Goal: Transaction & Acquisition: Purchase product/service

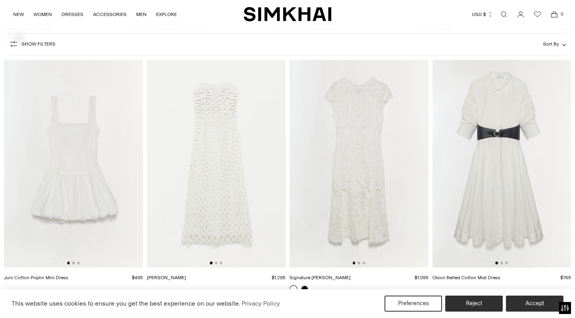
scroll to position [1806, 0]
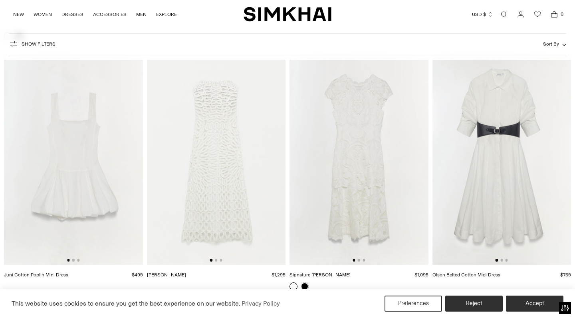
click at [372, 133] on img at bounding box center [359, 160] width 139 height 208
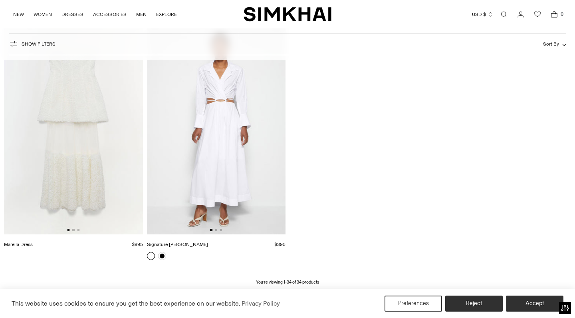
scroll to position [2088, 0]
click at [225, 109] on img at bounding box center [216, 129] width 139 height 208
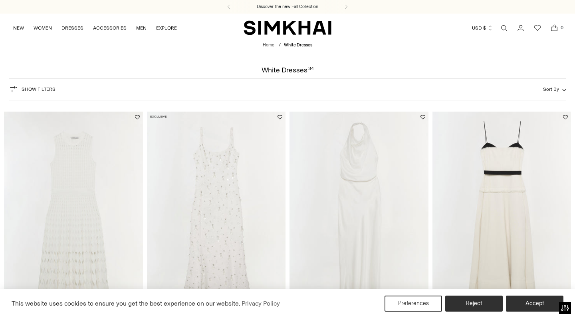
scroll to position [0, 0]
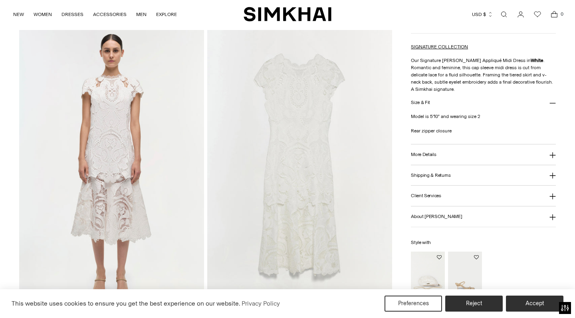
scroll to position [590, 0]
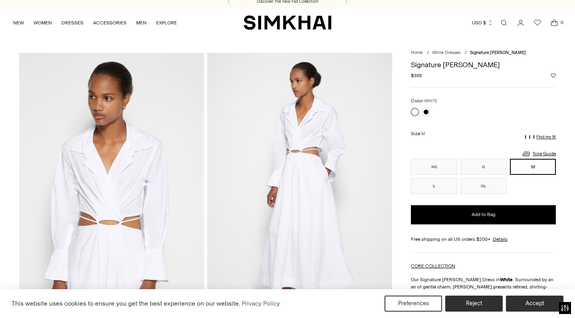
scroll to position [5, 0]
